Goal: Find specific page/section

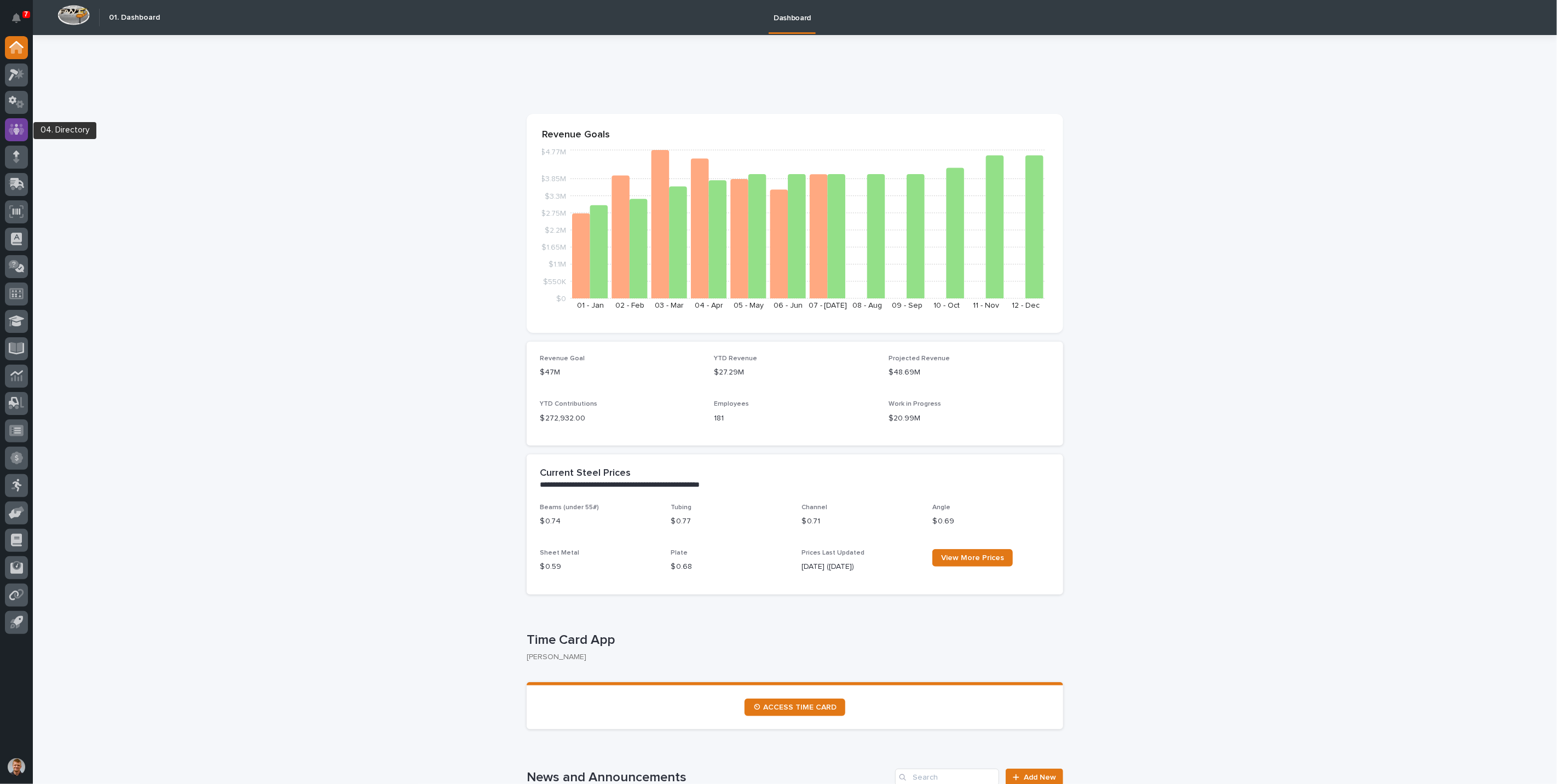
click at [26, 133] on div at bounding box center [17, 130] width 23 height 23
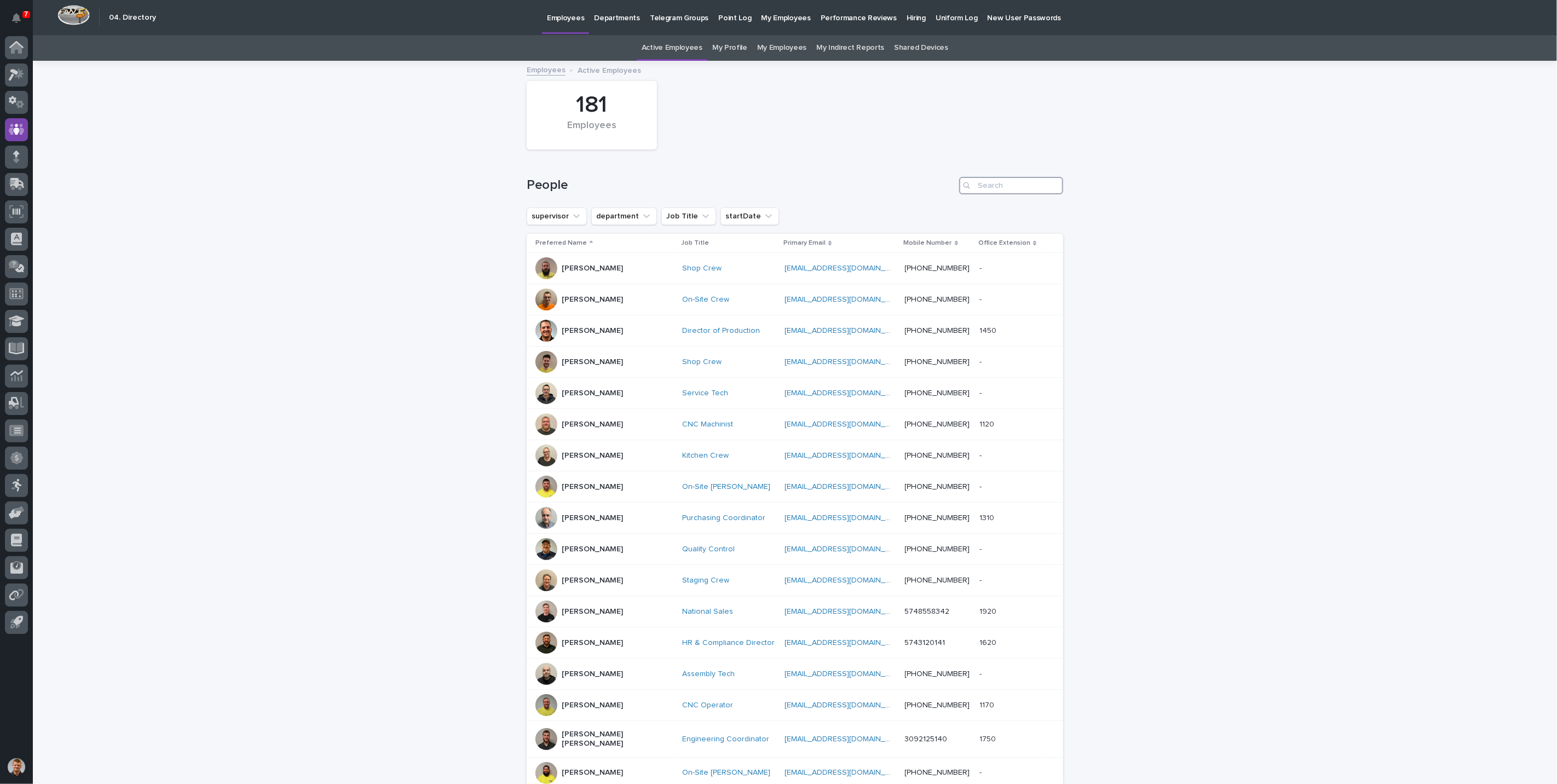
click at [1004, 182] on input "Search" at bounding box center [1011, 186] width 104 height 18
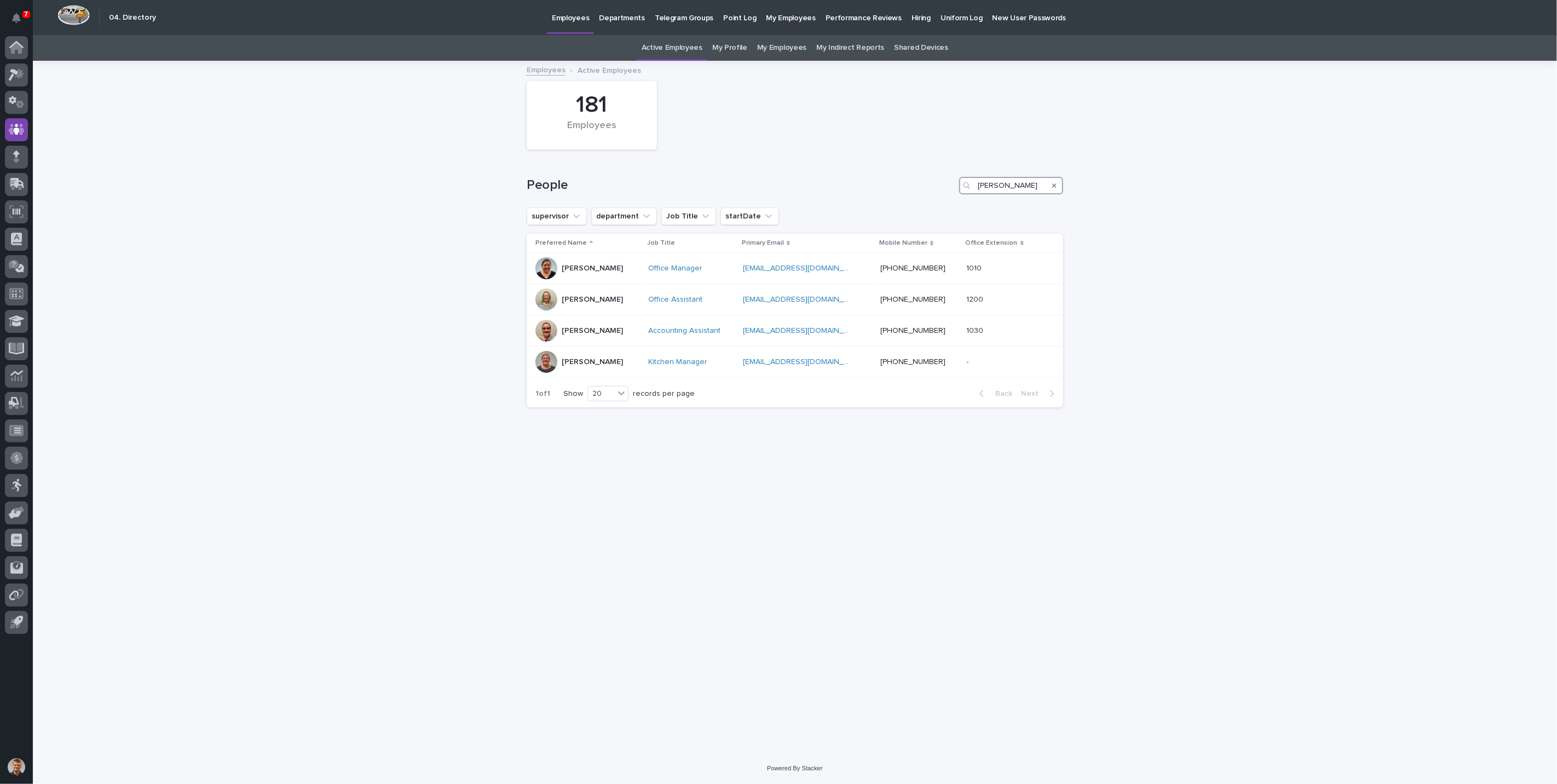
type input "[PERSON_NAME]"
drag, startPoint x: 482, startPoint y: 315, endPoint x: 487, endPoint y: 316, distance: 5.1
click at [483, 315] on div "Loading... Saving… Loading... Saving… 181 Employees People [PERSON_NAME] superv…" at bounding box center [795, 406] width 1524 height 690
click at [24, 45] on div at bounding box center [17, 48] width 23 height 23
